Goal: Find specific page/section: Find specific page/section

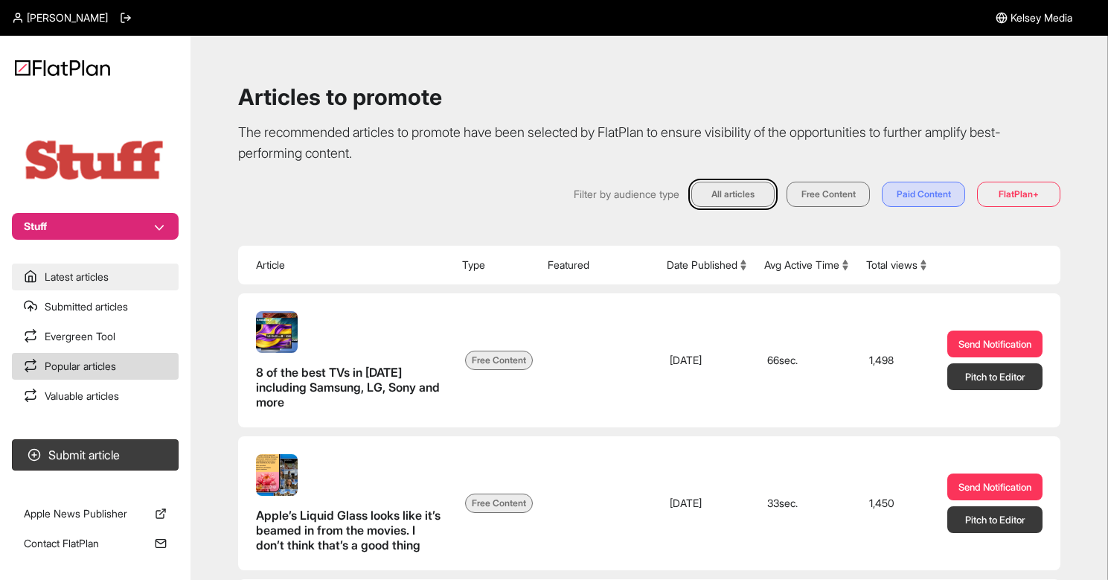
click at [103, 281] on link "Latest articles" at bounding box center [95, 276] width 167 height 27
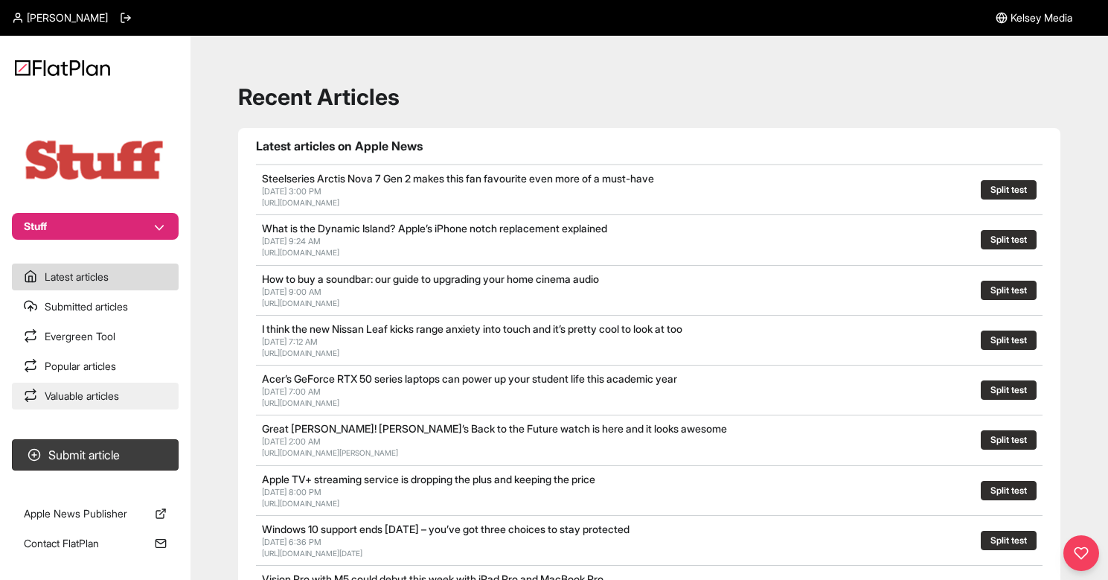
click at [143, 389] on link "Valuable articles" at bounding box center [95, 396] width 167 height 27
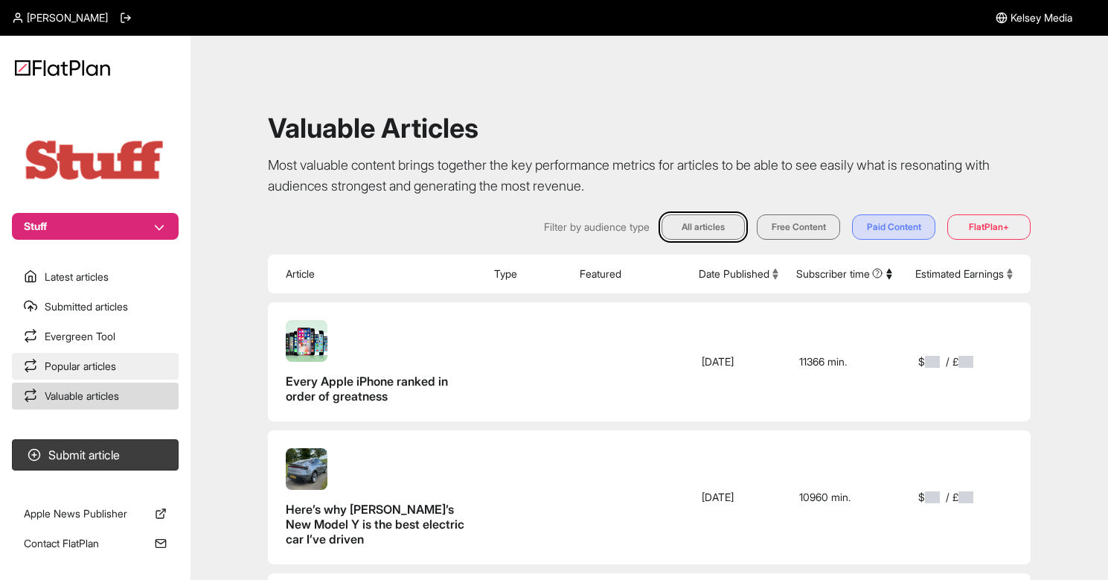
click at [124, 364] on link "Popular articles" at bounding box center [95, 366] width 167 height 27
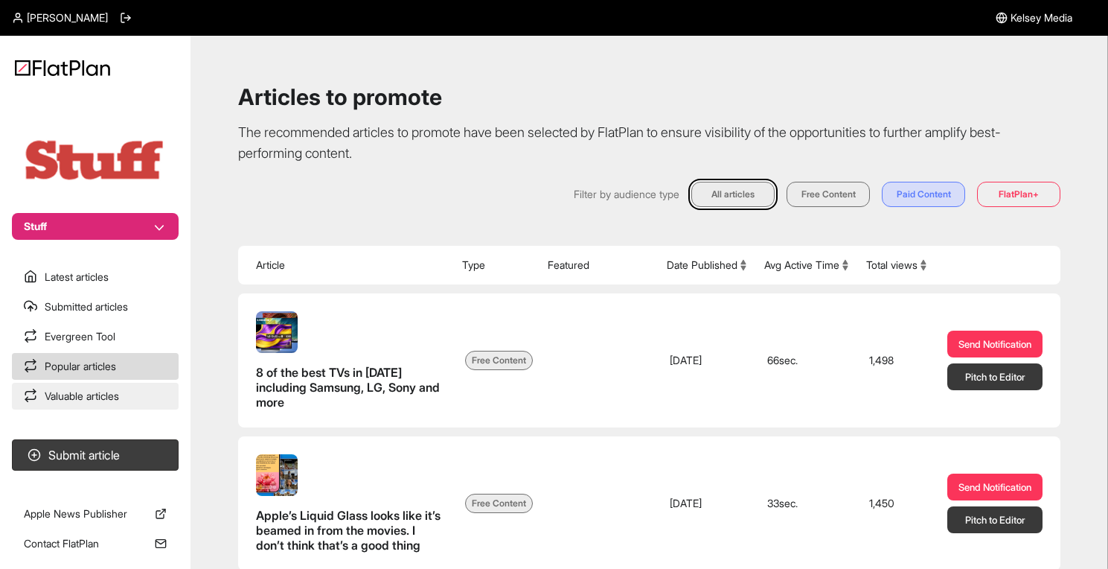
click at [127, 395] on link "Valuable articles" at bounding box center [95, 396] width 167 height 27
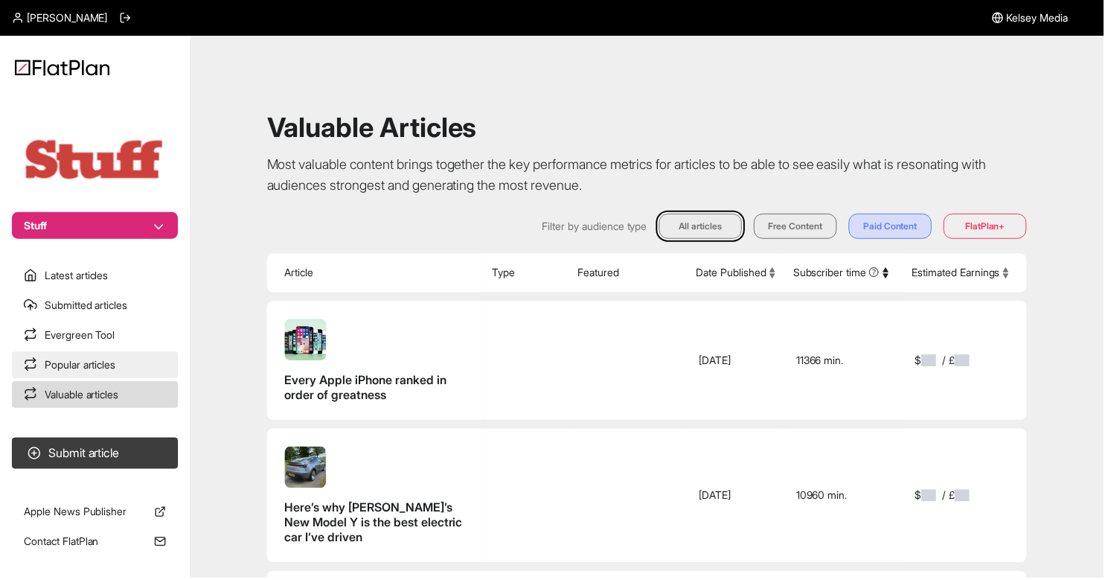
click at [130, 369] on link "Popular articles" at bounding box center [95, 366] width 167 height 27
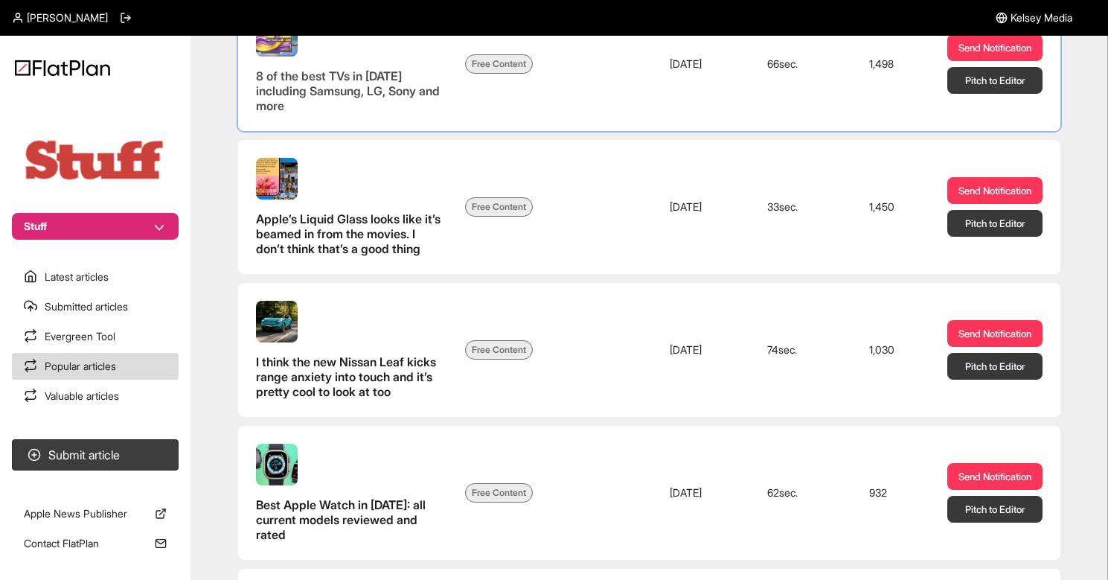
scroll to position [316, 0]
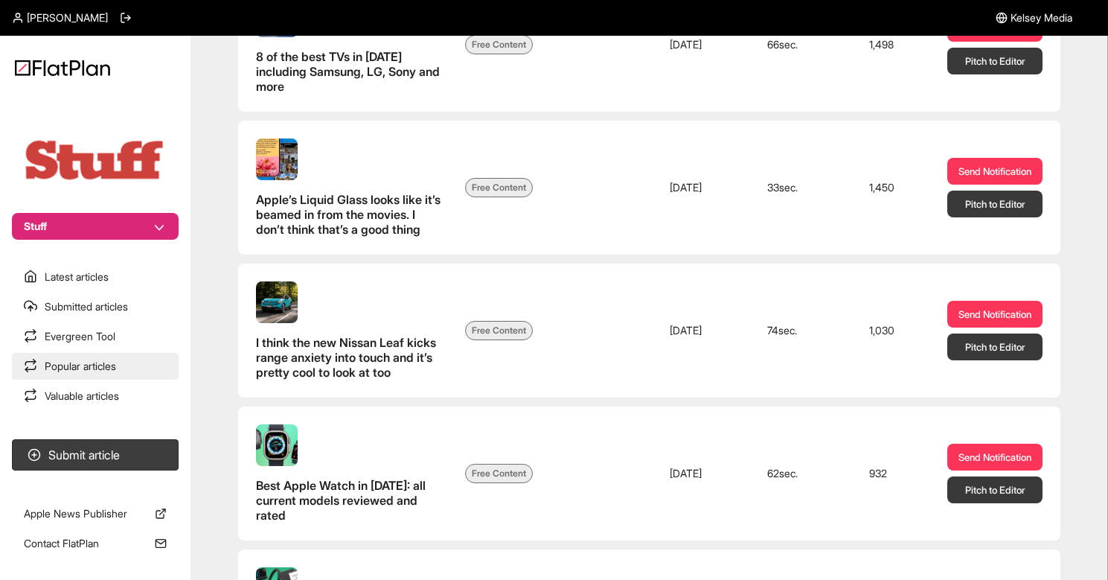
click at [137, 371] on link "Popular articles" at bounding box center [95, 366] width 167 height 27
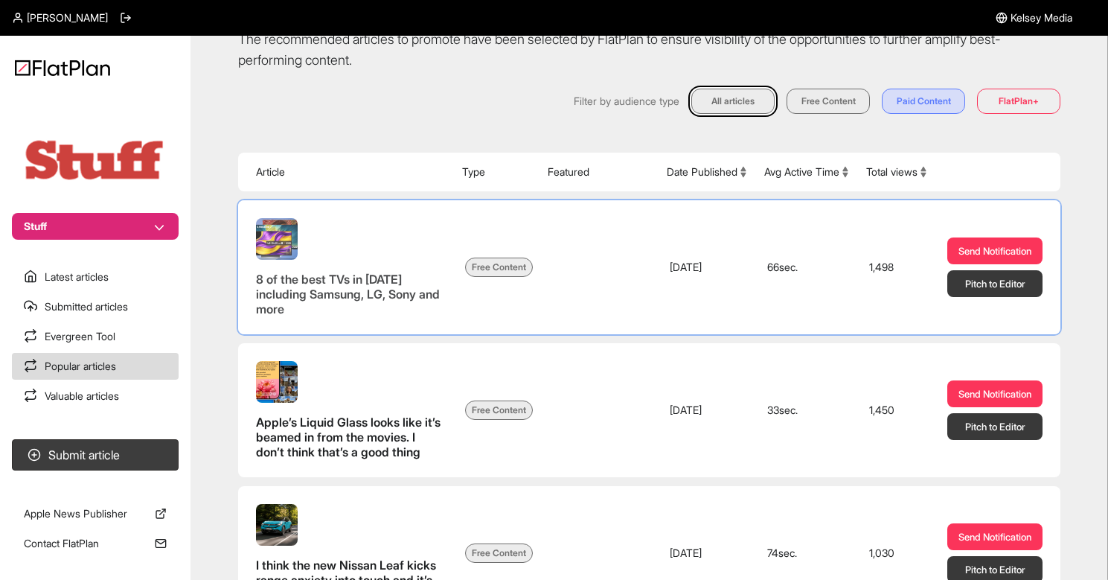
scroll to position [0, 0]
